Goal: Task Accomplishment & Management: Manage account settings

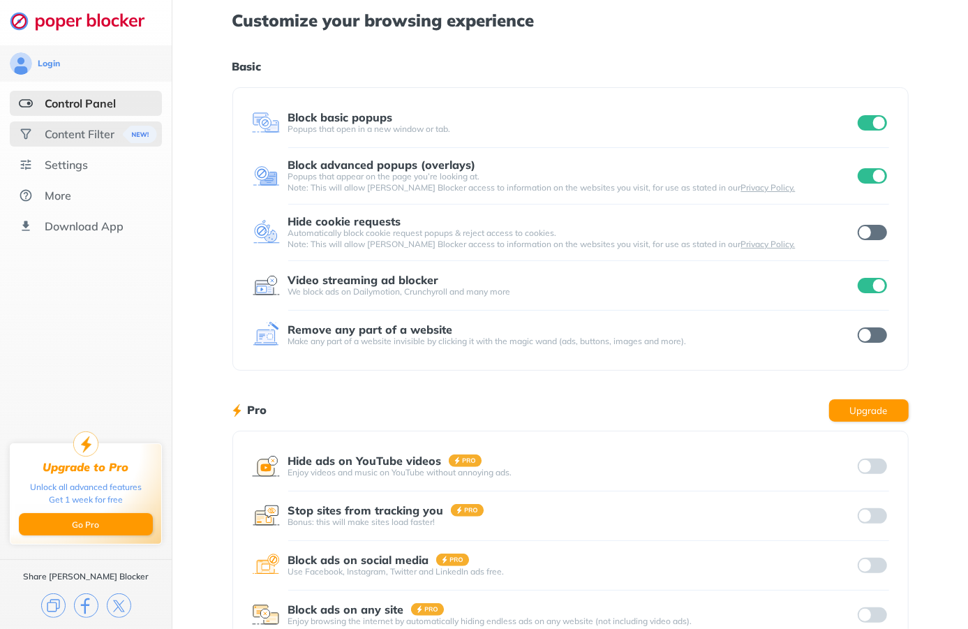
click at [57, 130] on div "Content Filter" at bounding box center [80, 134] width 70 height 14
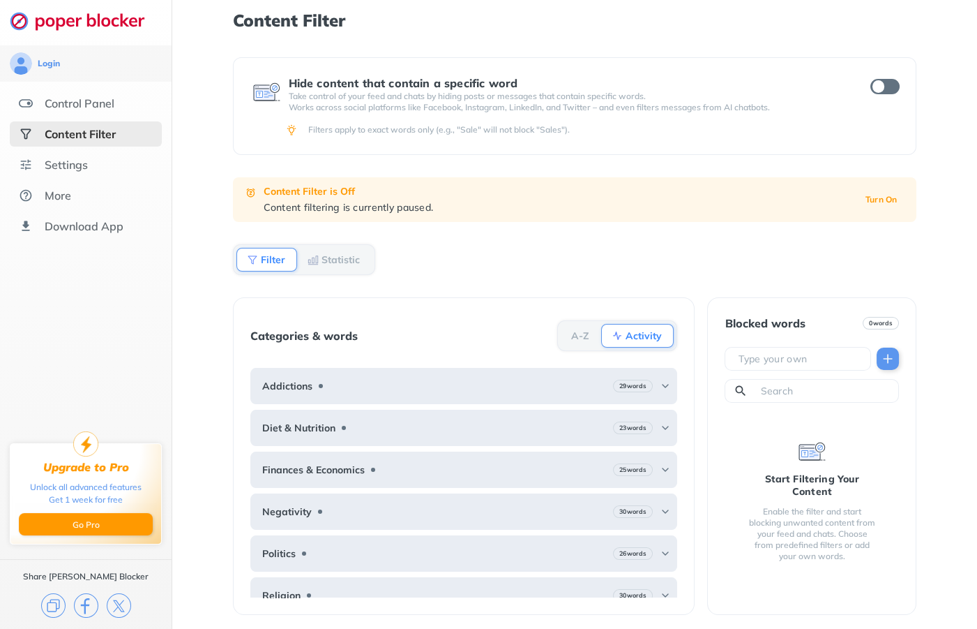
click at [192, 193] on div "Content Filter Hide content that contain a specific word Take control of your f…" at bounding box center [574, 314] width 805 height 629
